Goal: Task Accomplishment & Management: Use online tool/utility

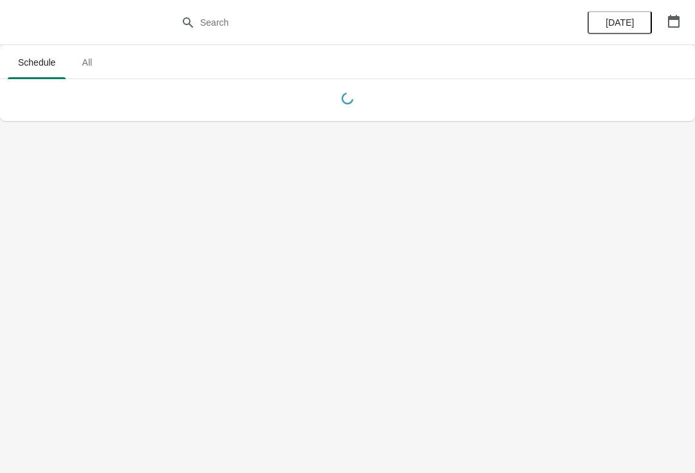
click at [688, 8] on div "[DATE]" at bounding box center [633, 22] width 122 height 45
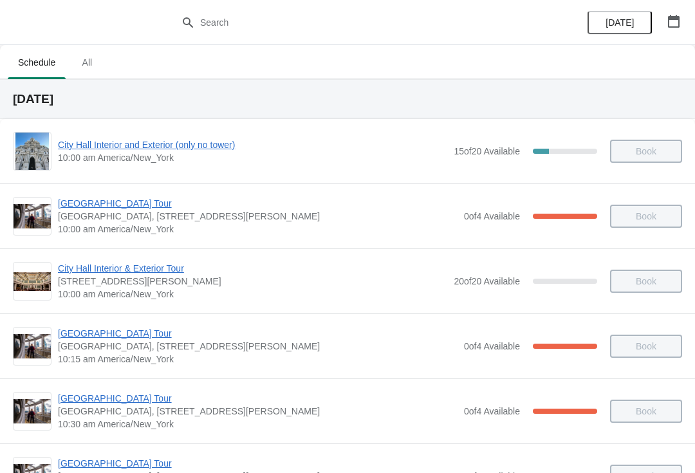
click at [668, 22] on icon "button" at bounding box center [674, 21] width 12 height 13
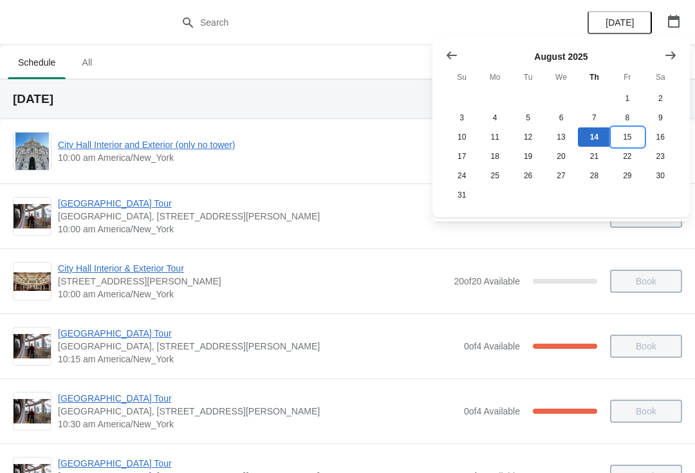
click at [628, 140] on button "15" at bounding box center [626, 136] width 33 height 19
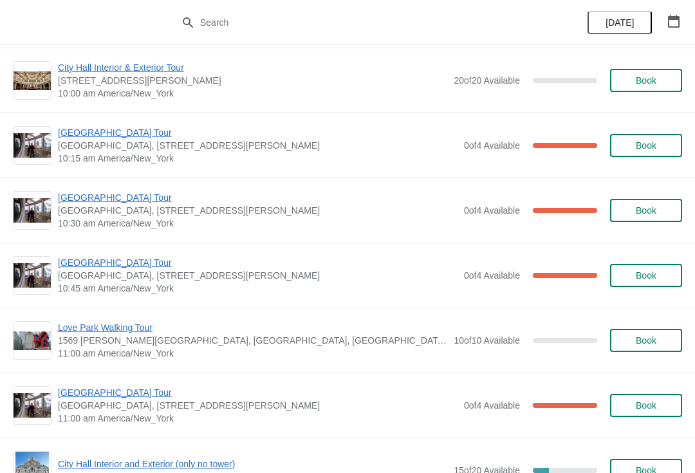
scroll to position [203, 0]
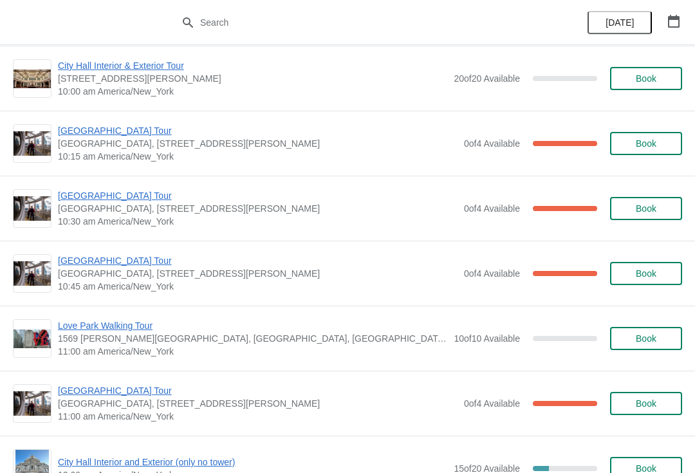
click at [113, 393] on span "[GEOGRAPHIC_DATA] Tour" at bounding box center [257, 390] width 399 height 13
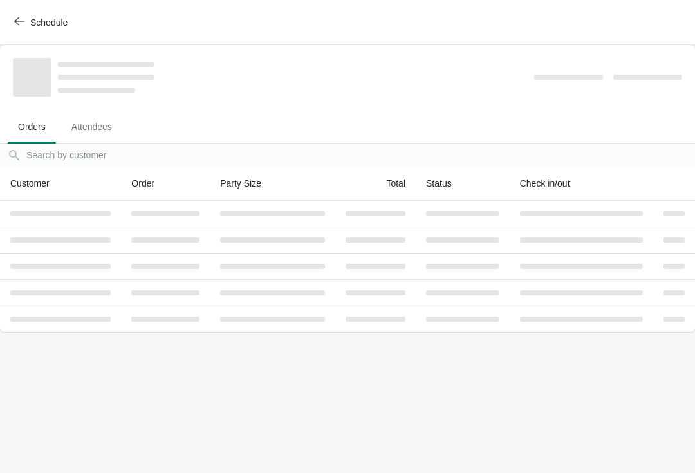
scroll to position [0, 0]
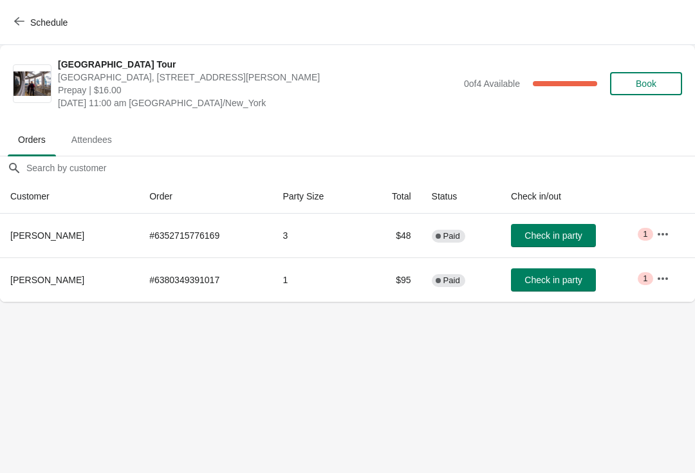
click at [16, 19] on icon "button" at bounding box center [19, 21] width 10 height 10
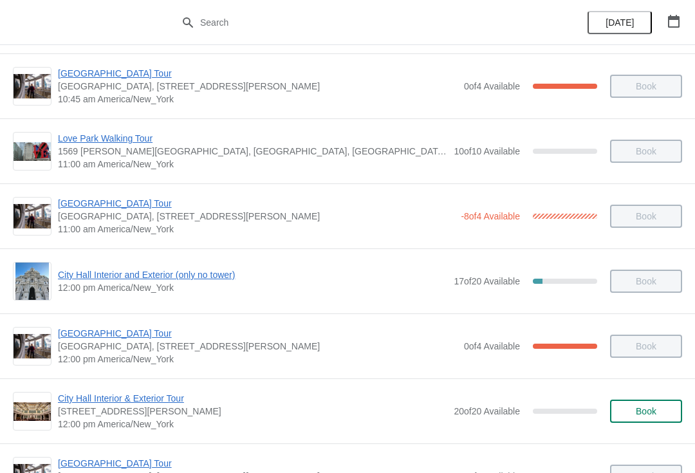
scroll to position [395, 0]
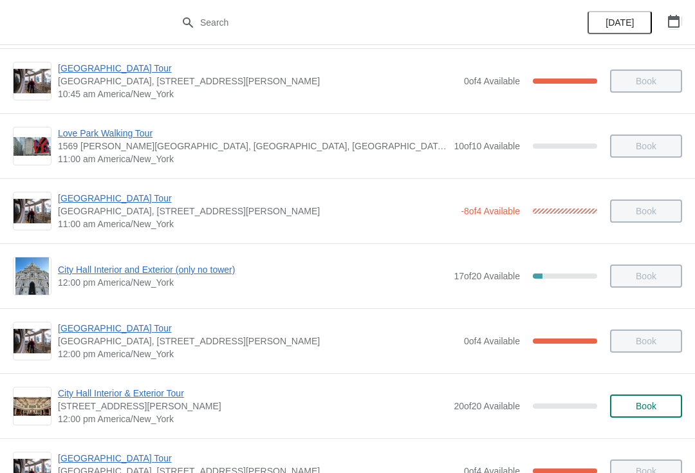
click at [675, 21] on icon "button" at bounding box center [673, 21] width 13 height 13
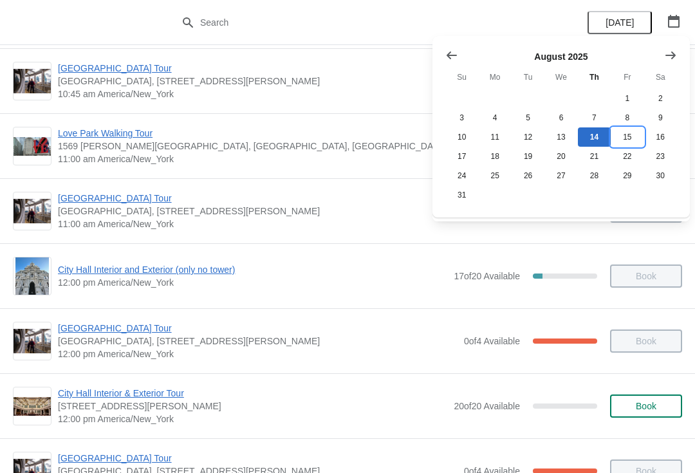
click at [625, 137] on button "15" at bounding box center [626, 136] width 33 height 19
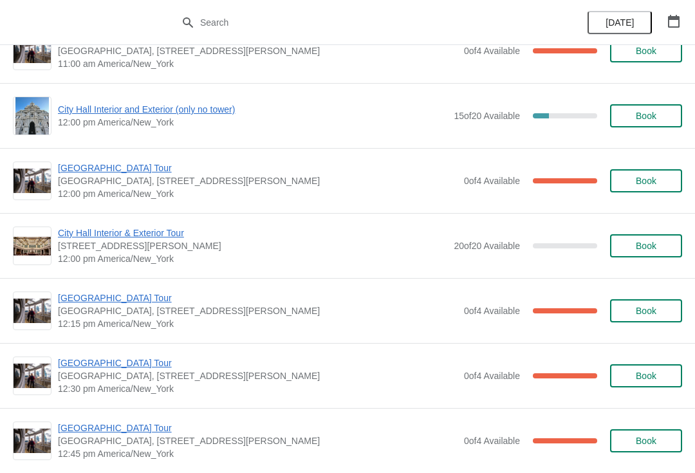
scroll to position [553, 0]
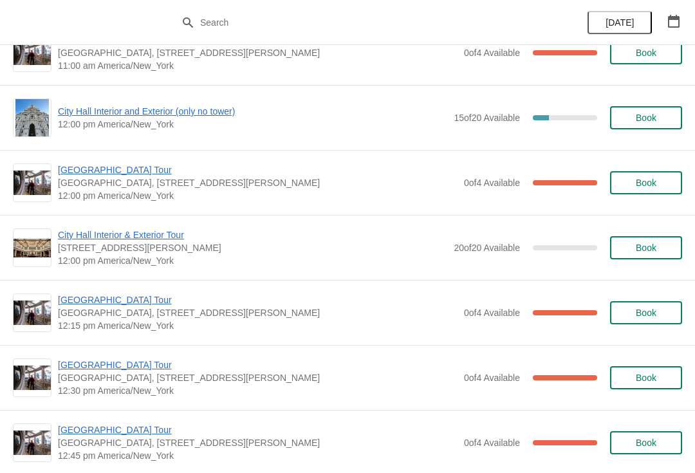
click at [176, 105] on span "City Hall Interior and Exterior (only no tower)" at bounding box center [252, 111] width 389 height 13
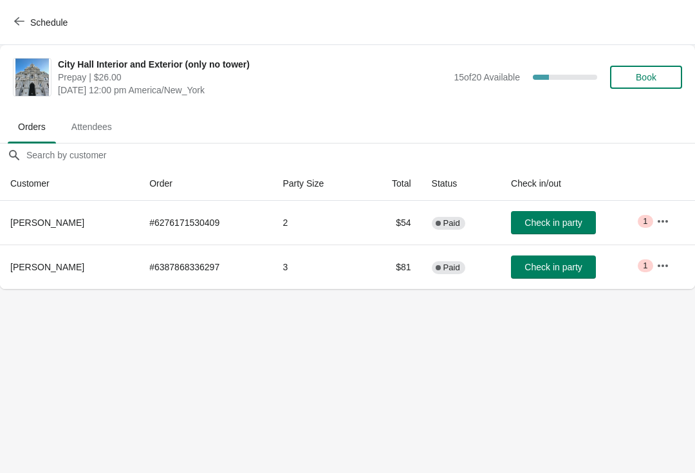
click at [660, 80] on span "Book" at bounding box center [645, 77] width 49 height 10
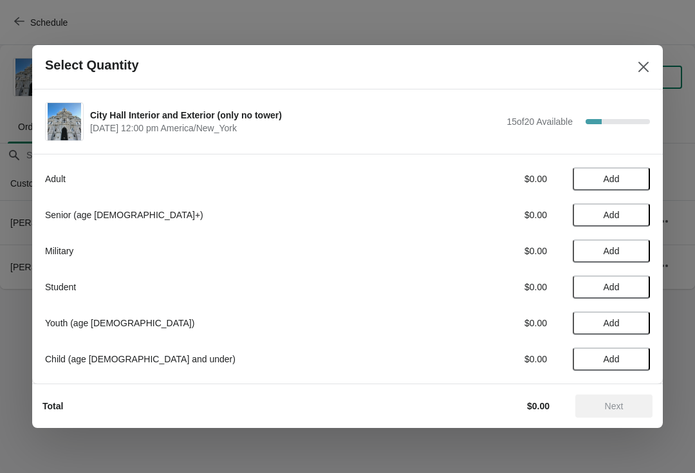
click at [634, 210] on span "Add" at bounding box center [611, 215] width 54 height 10
click at [605, 174] on span "Add" at bounding box center [611, 179] width 16 height 10
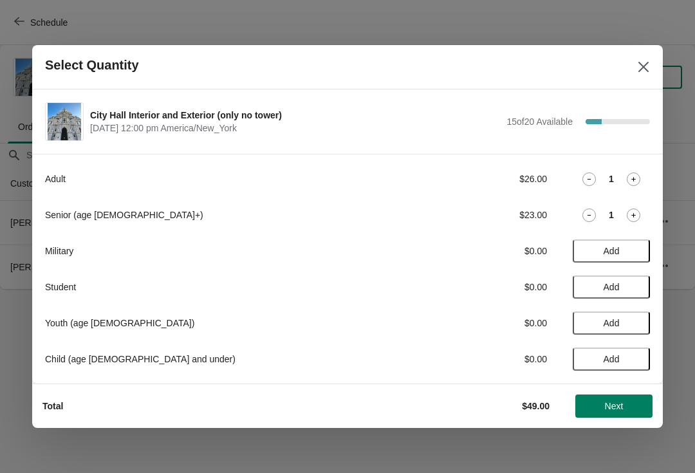
click at [630, 183] on icon at bounding box center [633, 179] width 14 height 14
click at [607, 407] on span "Next" at bounding box center [614, 406] width 19 height 10
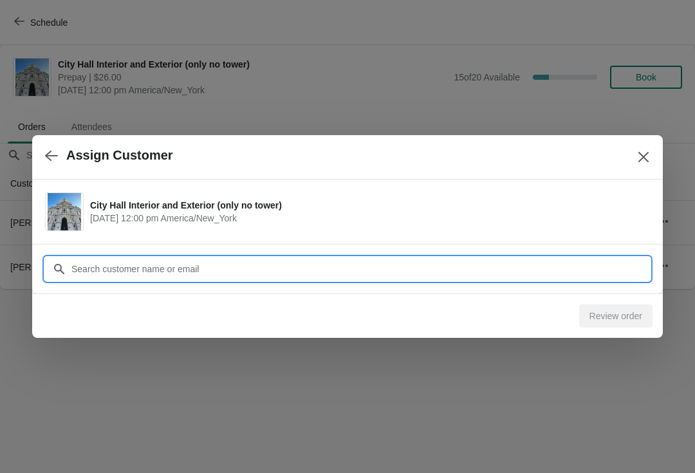
click at [229, 268] on input "Customer" at bounding box center [360, 268] width 579 height 23
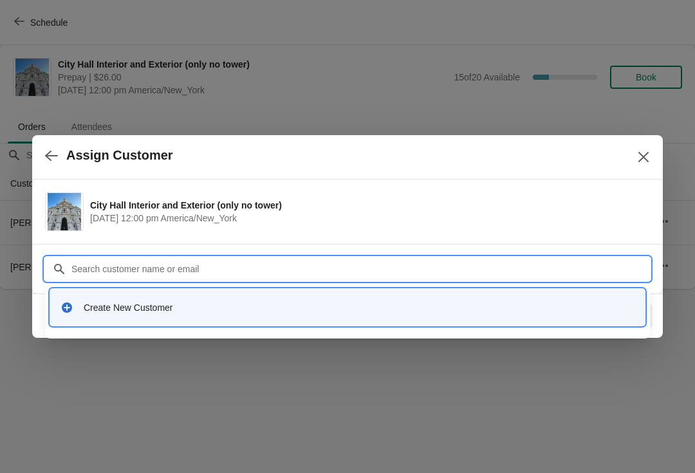
click at [135, 309] on div "Create New Customer" at bounding box center [359, 307] width 551 height 13
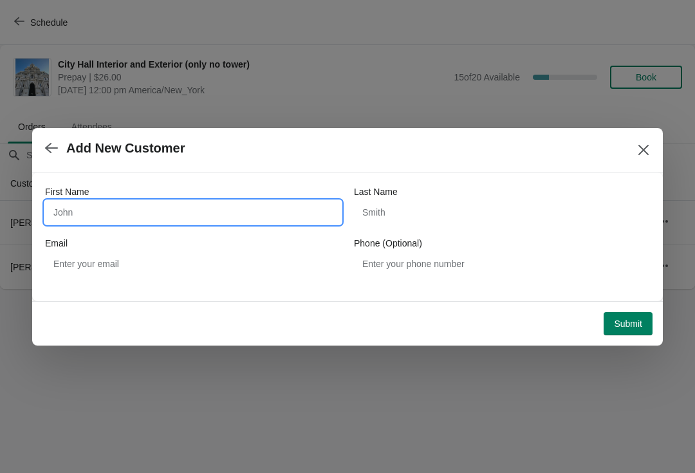
click at [181, 214] on input "First Name" at bounding box center [193, 212] width 296 height 23
type input "[PERSON_NAME]"
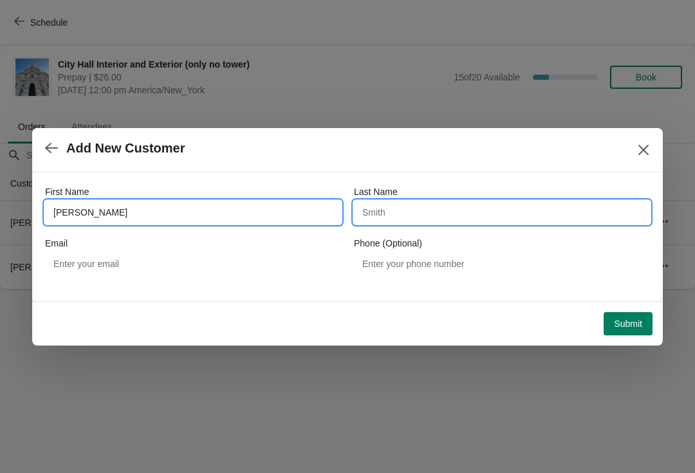
click at [432, 221] on input "Last Name" at bounding box center [502, 212] width 296 height 23
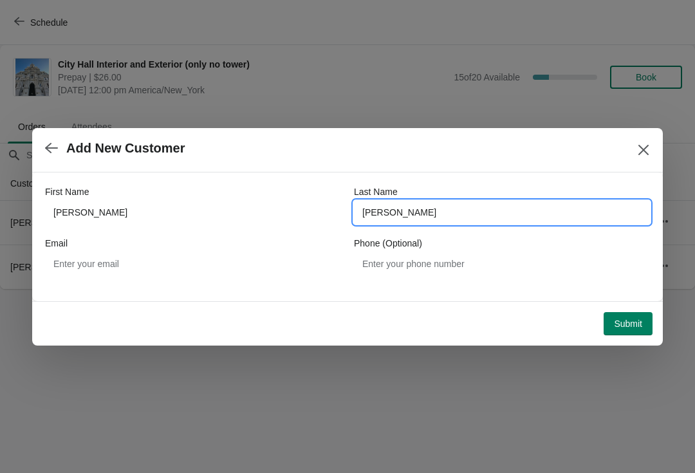
type input "[PERSON_NAME]"
click at [638, 316] on button "Submit" at bounding box center [627, 323] width 49 height 23
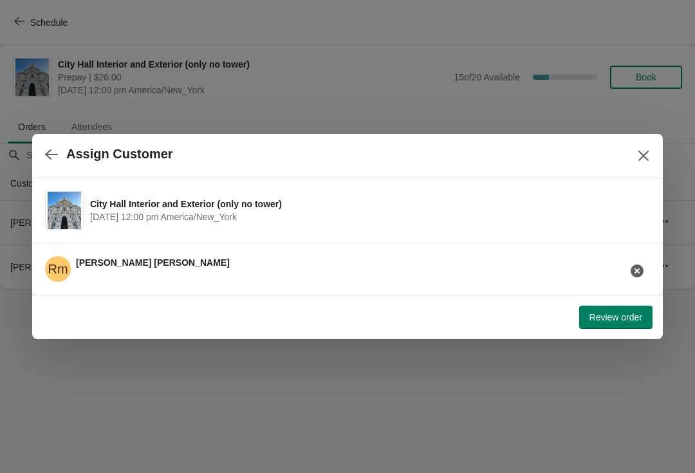
click at [628, 322] on span "Review order" at bounding box center [615, 317] width 53 height 10
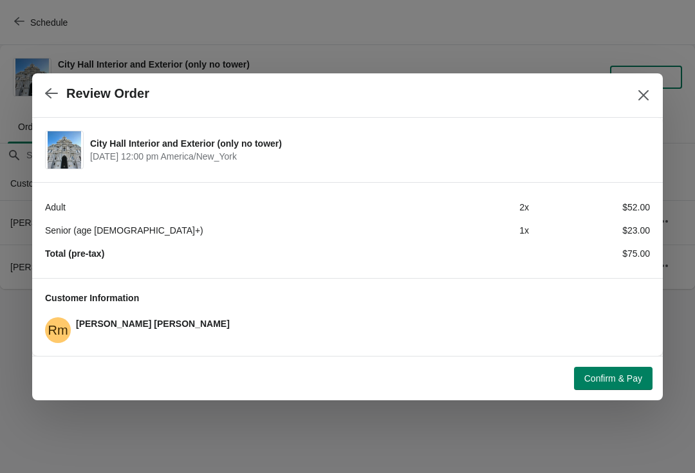
click at [625, 382] on span "Confirm & Pay" at bounding box center [613, 378] width 58 height 10
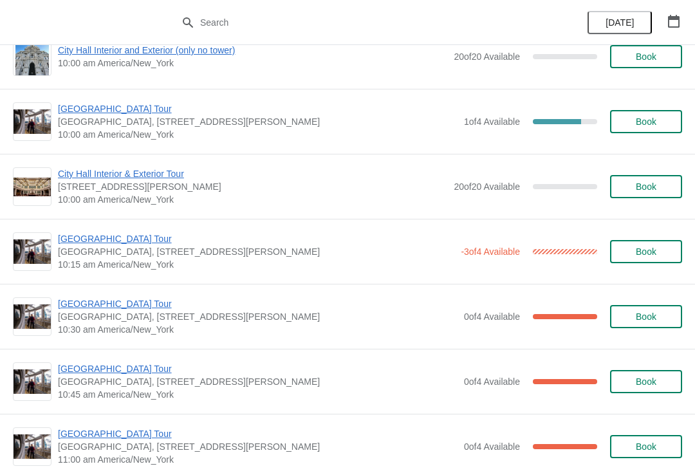
scroll to position [3059, 0]
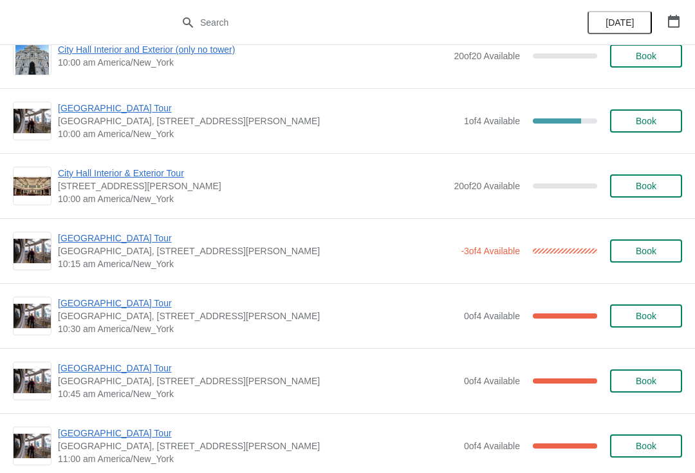
click at [118, 233] on span "[GEOGRAPHIC_DATA] Tour" at bounding box center [256, 238] width 396 height 13
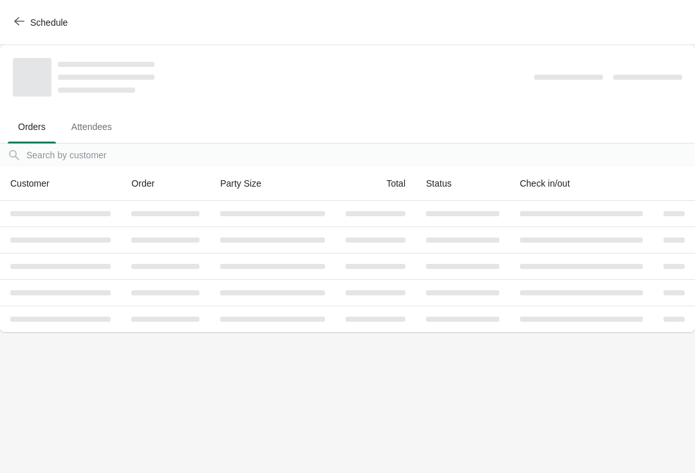
scroll to position [0, 0]
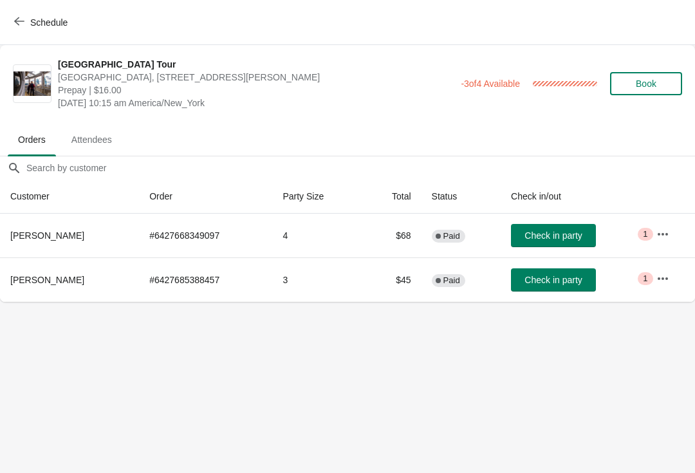
click at [665, 279] on icon "button" at bounding box center [662, 278] width 10 height 3
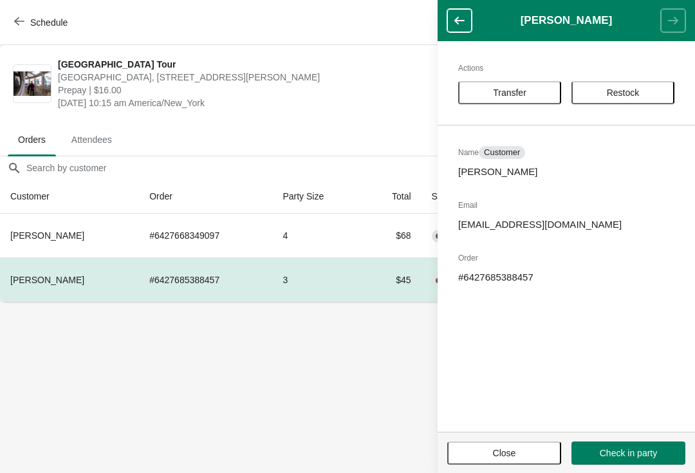
click at [521, 87] on span "Transfer" at bounding box center [509, 92] width 33 height 10
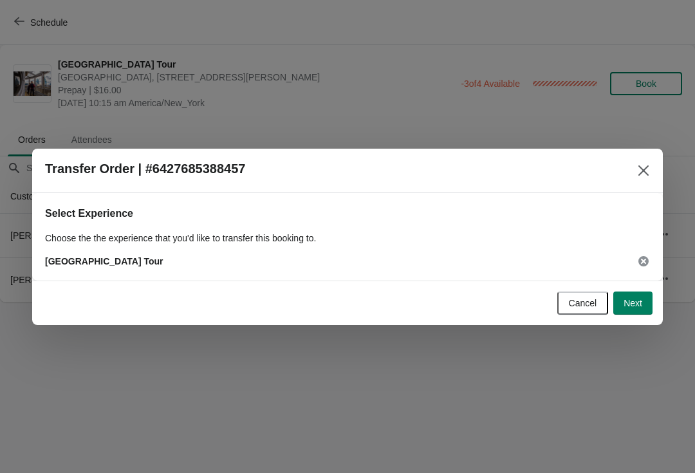
click at [637, 299] on span "Next" at bounding box center [632, 303] width 19 height 10
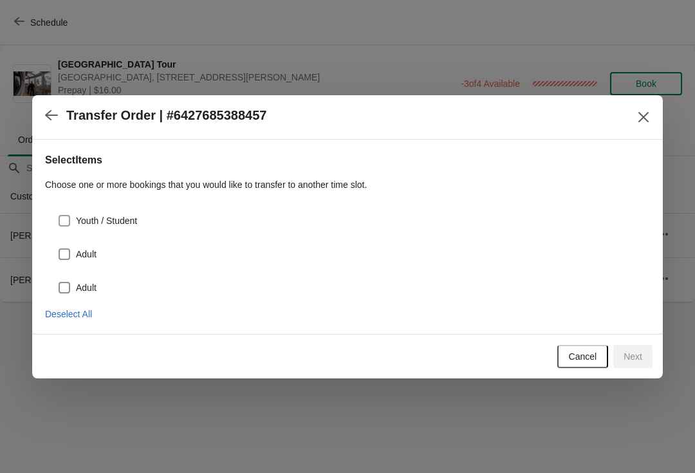
click at [62, 217] on span at bounding box center [65, 221] width 12 height 12
click at [59, 215] on input "Youth / Student" at bounding box center [59, 215] width 1 height 1
checkbox input "true"
select select "Youth / Student"
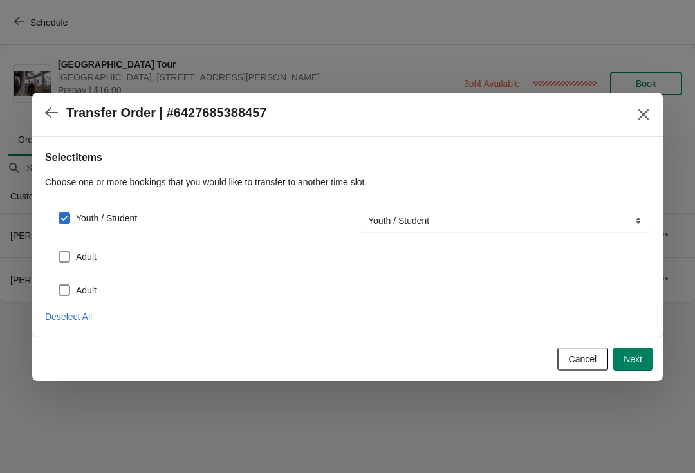
click at [59, 259] on span at bounding box center [65, 257] width 12 height 12
click at [59, 251] on input "Adult" at bounding box center [59, 251] width 1 height 1
checkbox input "true"
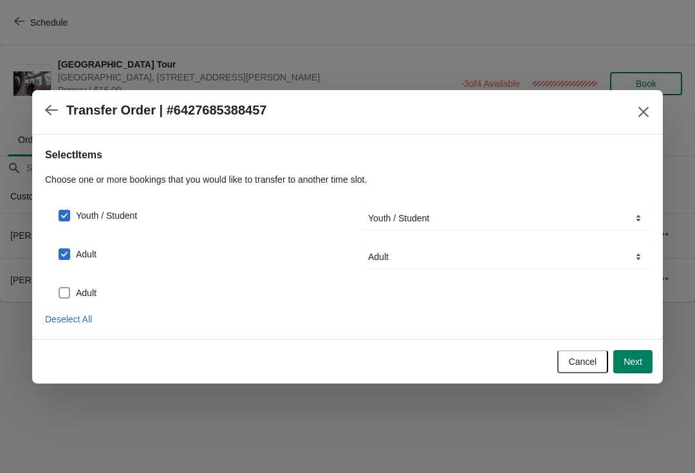
click at [67, 295] on span at bounding box center [65, 293] width 12 height 12
click at [59, 288] on input "Adult" at bounding box center [59, 287] width 1 height 1
checkbox input "true"
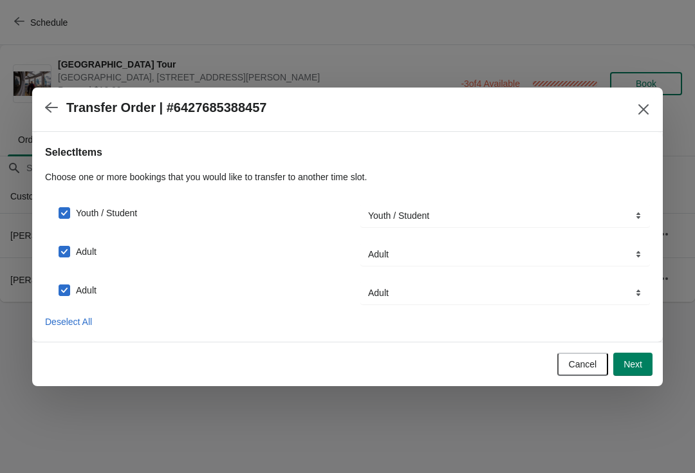
click at [635, 359] on span "Next" at bounding box center [632, 364] width 19 height 10
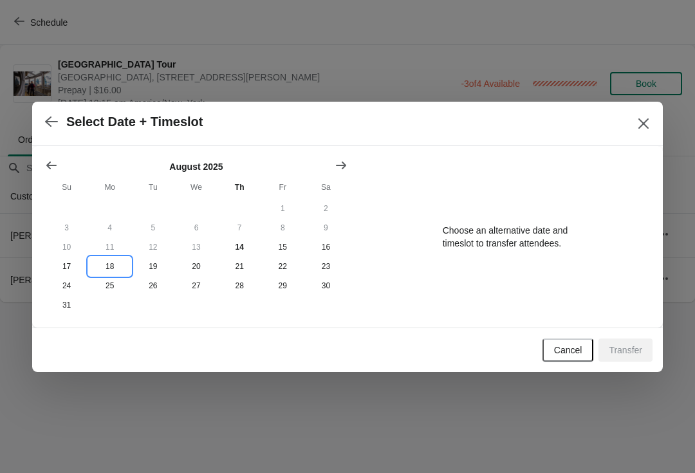
click at [113, 273] on button "18" at bounding box center [109, 266] width 43 height 19
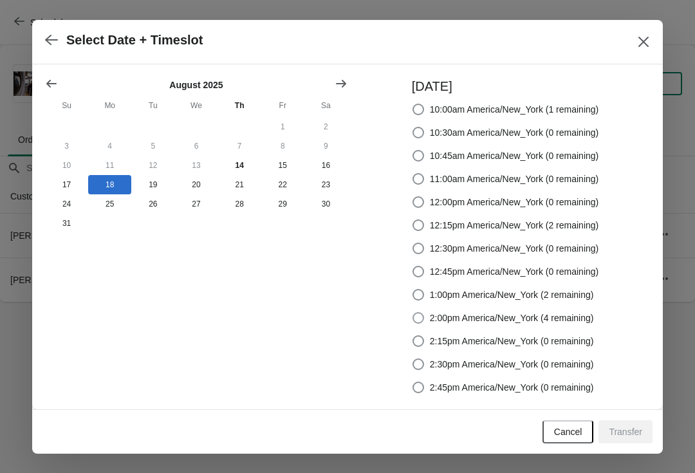
click at [421, 324] on label "2:00pm America/New_York (4 remaining)" at bounding box center [503, 318] width 182 height 18
click at [413, 313] on input "2:00pm America/New_York (4 remaining)" at bounding box center [412, 312] width 1 height 1
radio input "true"
click at [622, 426] on span "Transfer" at bounding box center [624, 431] width 33 height 10
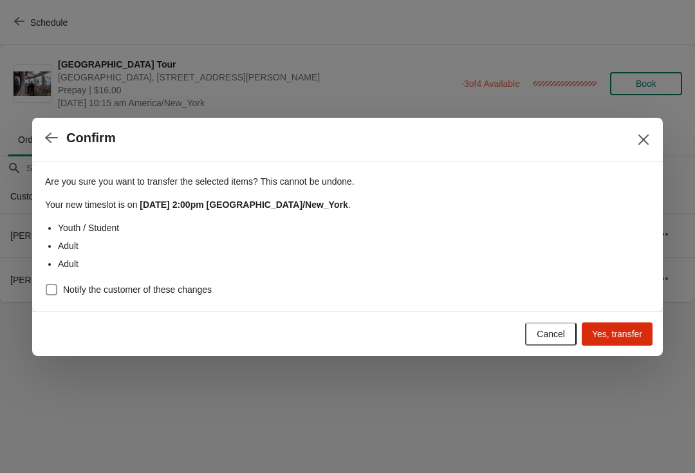
click at [52, 288] on span at bounding box center [52, 290] width 12 height 12
click at [46, 284] on input "Notify the customer of these changes" at bounding box center [46, 284] width 1 height 1
checkbox input "true"
click at [619, 336] on span "Yes, transfer" at bounding box center [617, 334] width 50 height 10
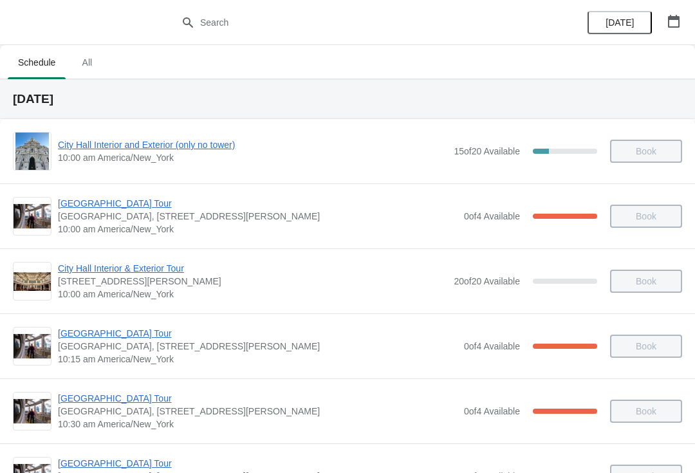
click at [668, 5] on div "[DATE]" at bounding box center [633, 22] width 122 height 45
click at [679, 15] on icon "button" at bounding box center [673, 21] width 13 height 13
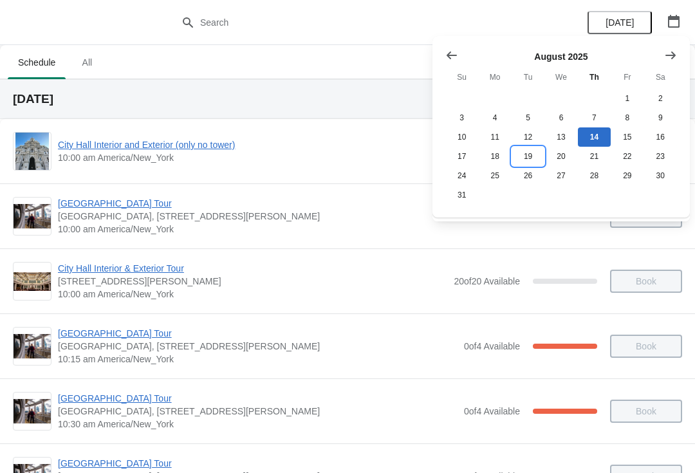
click at [520, 160] on button "19" at bounding box center [527, 156] width 33 height 19
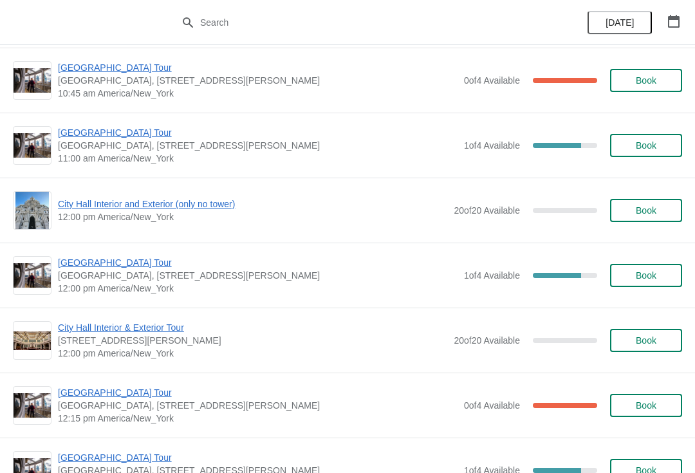
scroll to position [395, 0]
